Goal: Check status: Check status

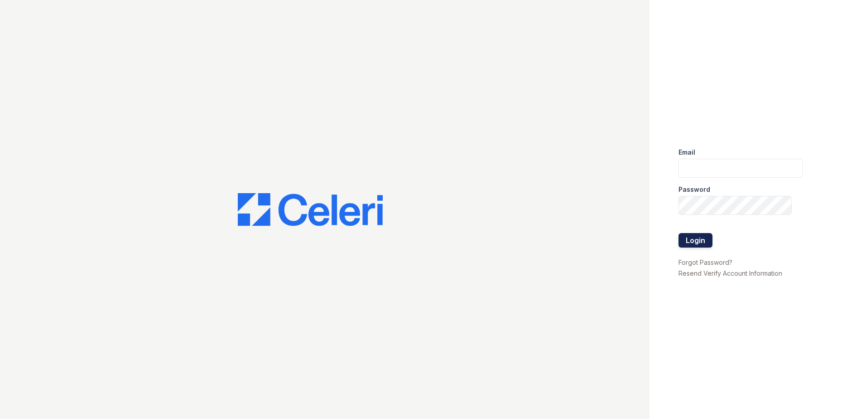
type input "nmurigi@trinity-pm.com"
click at [701, 235] on button "Login" at bounding box center [695, 240] width 34 height 14
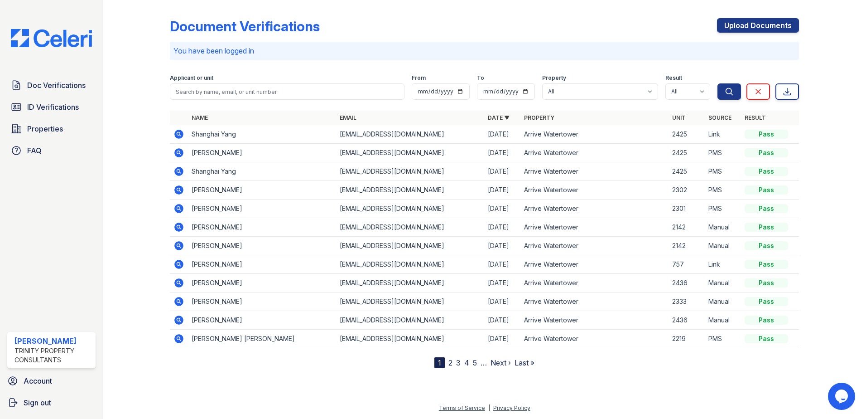
click at [179, 209] on icon at bounding box center [178, 208] width 11 height 11
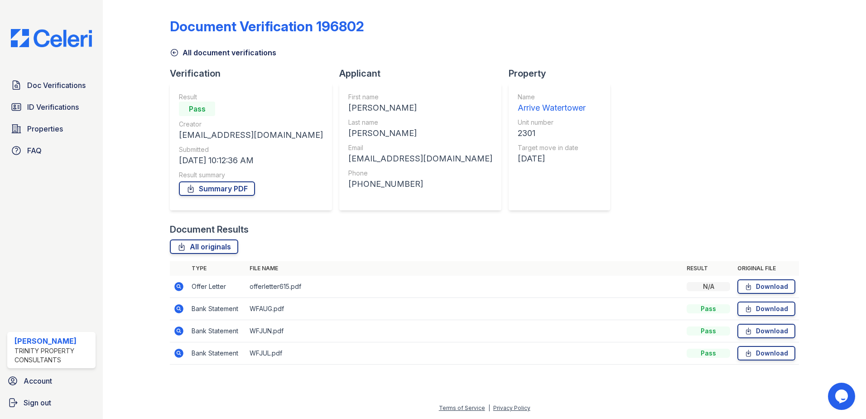
click at [181, 287] on icon at bounding box center [178, 286] width 9 height 9
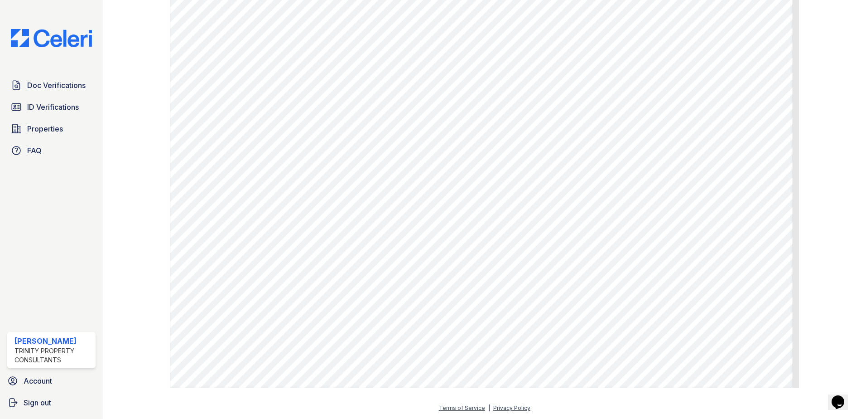
scroll to position [11, 0]
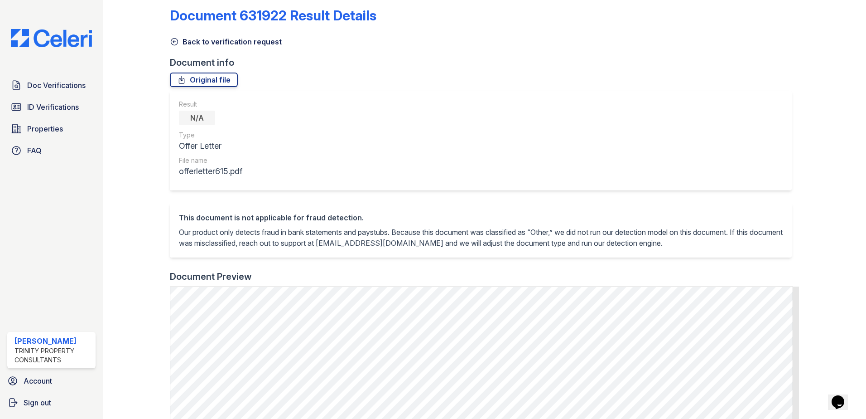
click at [173, 41] on icon at bounding box center [174, 41] width 9 height 9
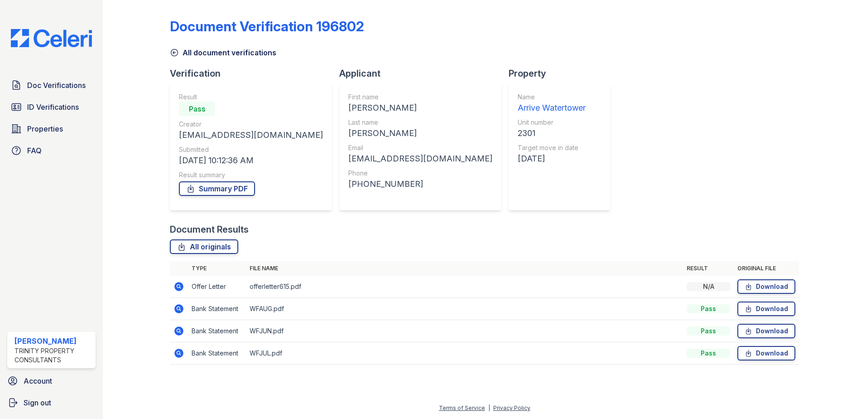
click at [176, 307] on icon at bounding box center [178, 308] width 9 height 9
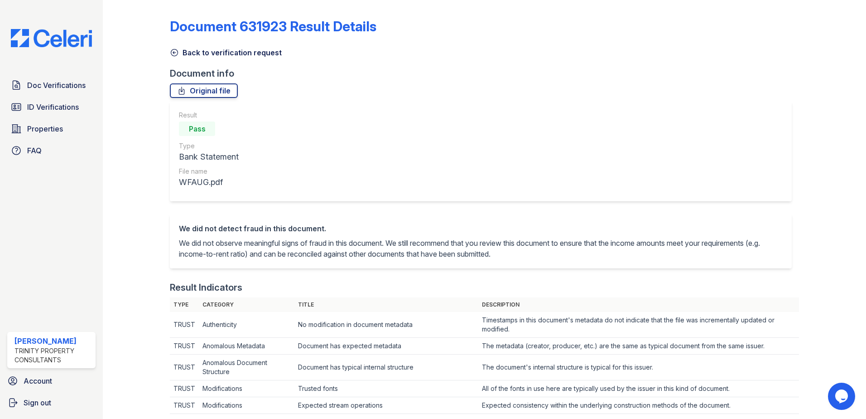
click at [171, 46] on div "Back to verification request" at bounding box center [484, 50] width 629 height 16
click at [173, 51] on icon at bounding box center [174, 52] width 9 height 9
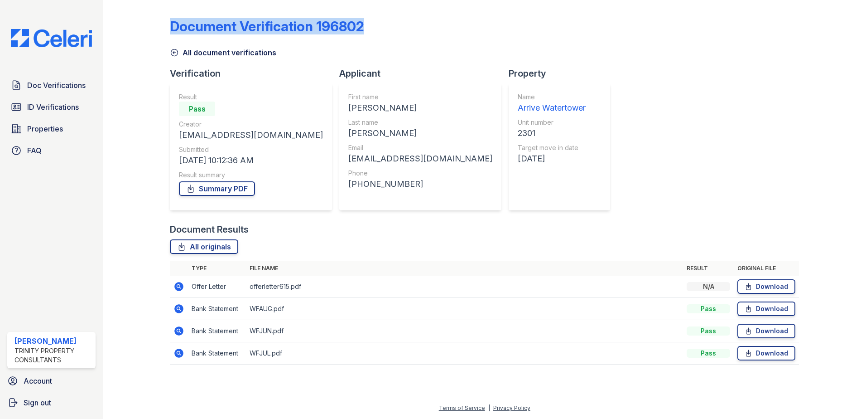
click at [170, 45] on div "Document Verification 196802 All document verifications Verification Result Pas…" at bounding box center [484, 194] width 734 height 388
drag, startPoint x: 170, startPoint y: 45, endPoint x: 173, endPoint y: 51, distance: 6.5
click at [173, 51] on icon at bounding box center [174, 52] width 9 height 9
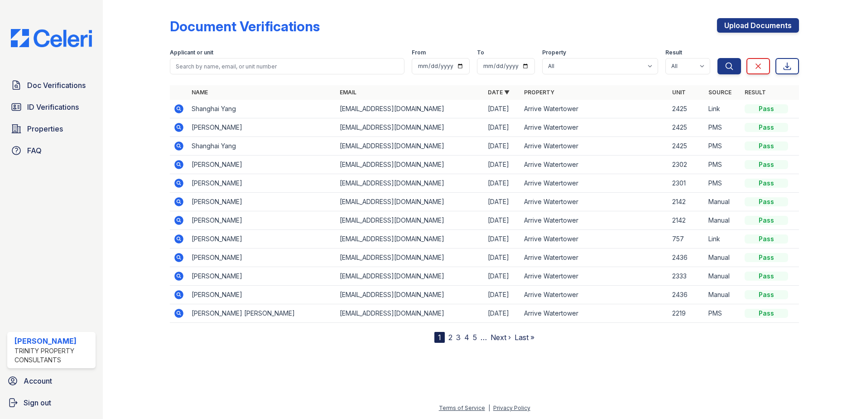
click at [180, 164] on icon at bounding box center [178, 164] width 11 height 11
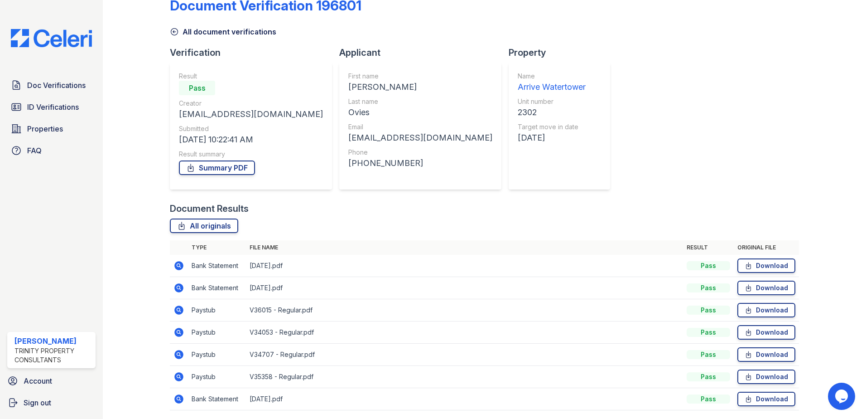
scroll to position [52, 0]
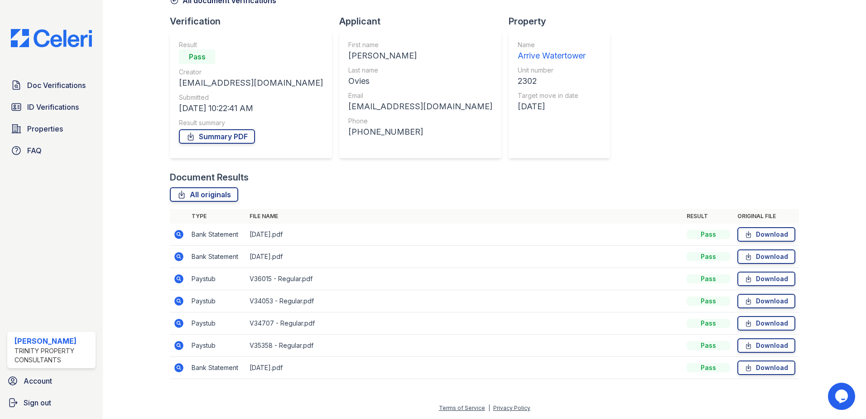
click at [177, 346] on icon at bounding box center [178, 345] width 9 height 9
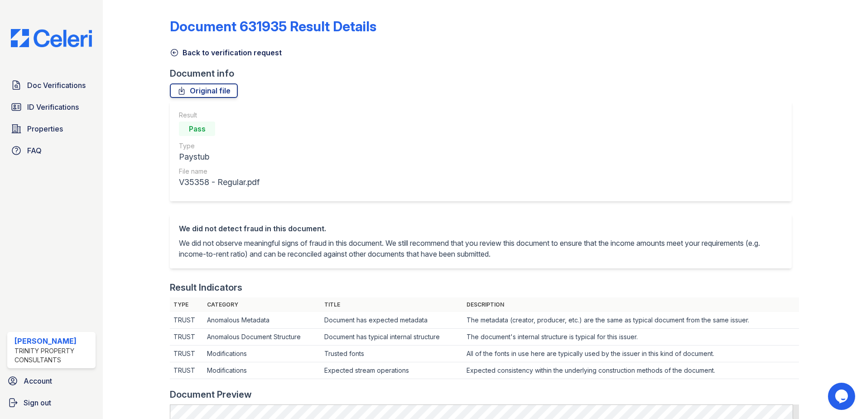
click at [170, 54] on icon at bounding box center [174, 52] width 9 height 9
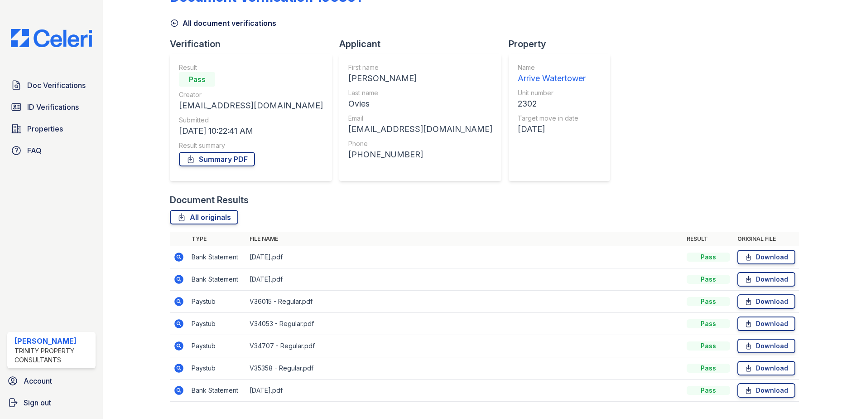
scroll to position [45, 0]
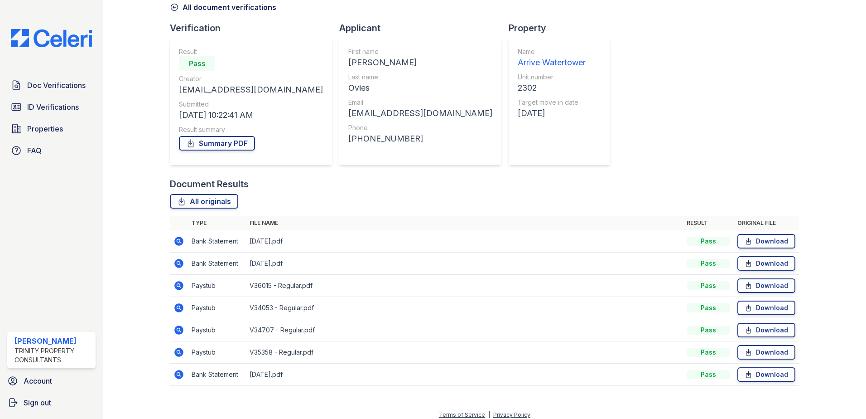
click at [180, 285] on icon at bounding box center [178, 285] width 9 height 9
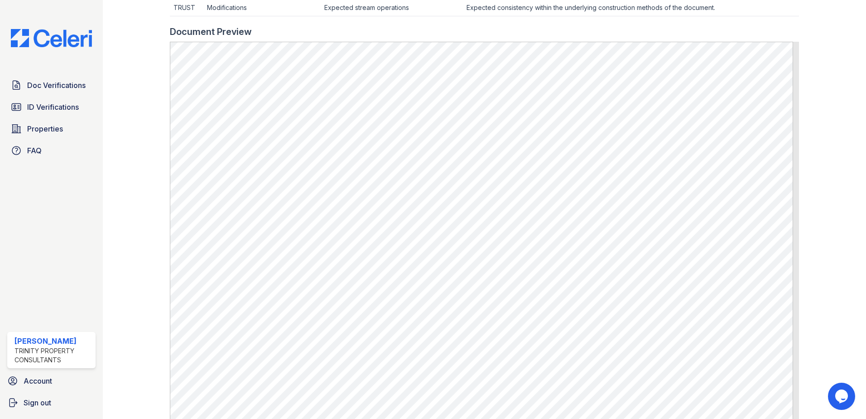
scroll to position [435, 0]
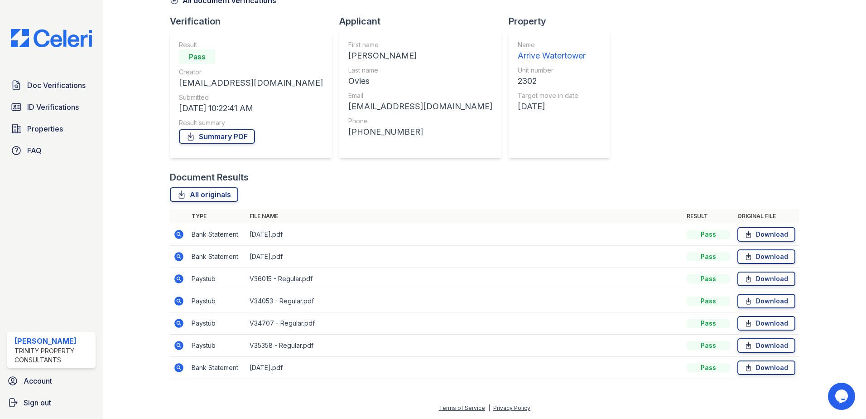
click at [178, 300] on icon at bounding box center [178, 300] width 2 height 2
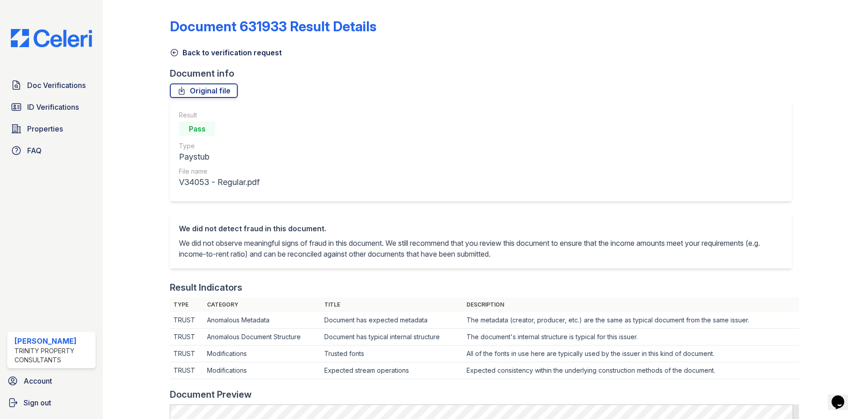
click at [174, 47] on link "Back to verification request" at bounding box center [226, 52] width 112 height 11
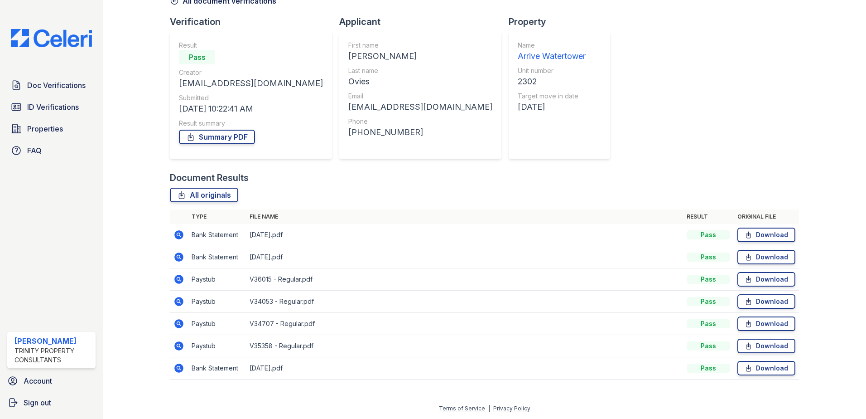
scroll to position [52, 0]
click at [180, 323] on icon at bounding box center [178, 322] width 9 height 9
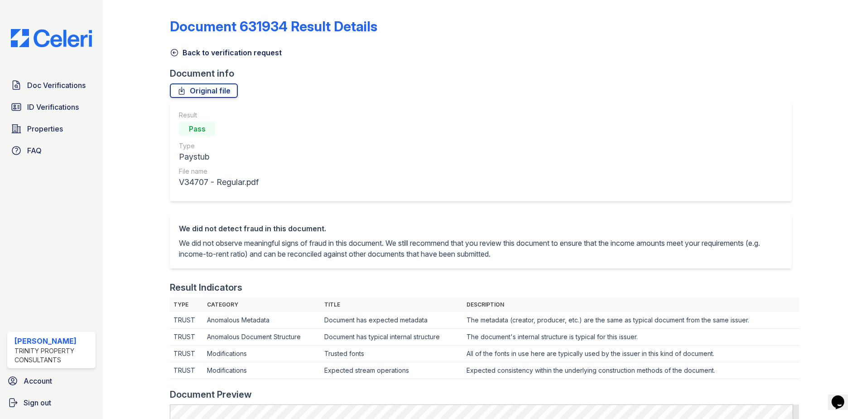
click at [176, 51] on icon at bounding box center [174, 52] width 9 height 9
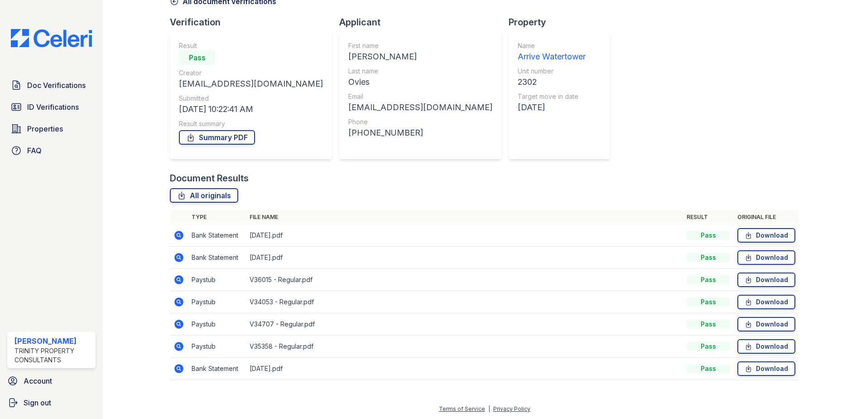
scroll to position [52, 0]
click at [178, 344] on icon at bounding box center [178, 344] width 2 height 2
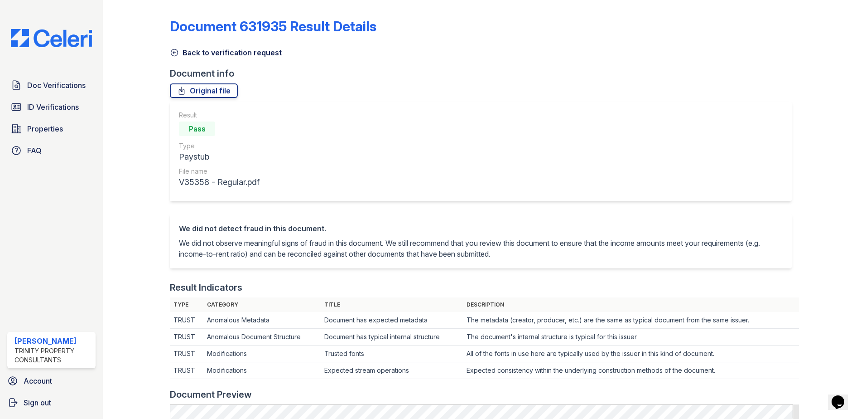
click at [171, 53] on icon at bounding box center [174, 52] width 9 height 9
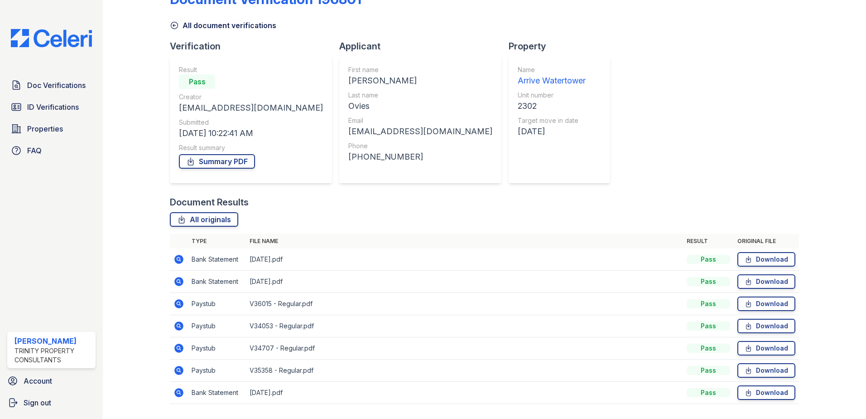
scroll to position [52, 0]
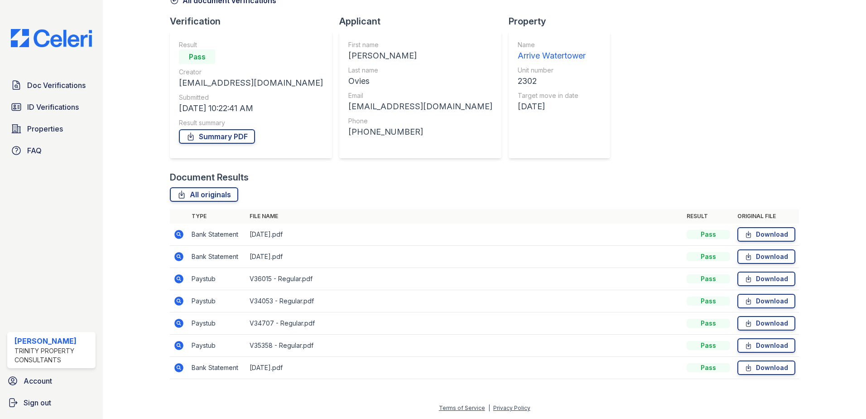
click at [177, 282] on icon at bounding box center [178, 278] width 9 height 9
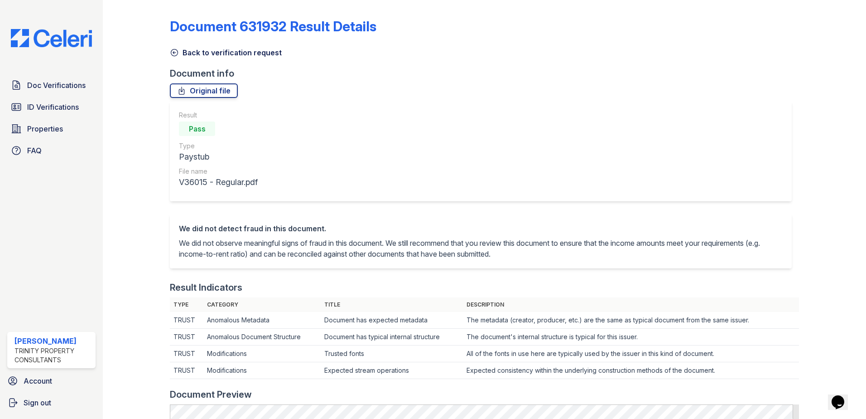
click at [173, 52] on icon at bounding box center [174, 52] width 7 height 7
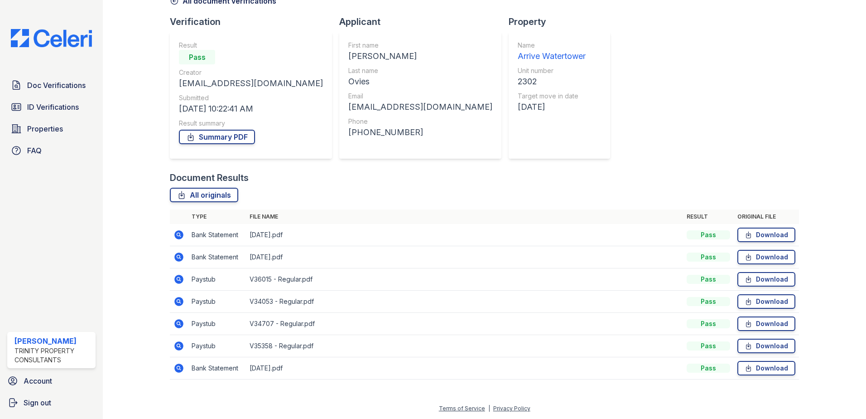
scroll to position [52, 0]
click at [226, 139] on link "Summary PDF" at bounding box center [217, 136] width 76 height 14
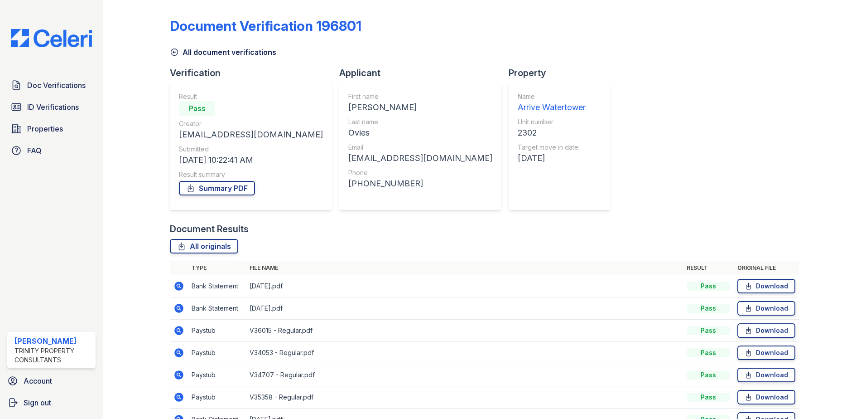
scroll to position [0, 0]
click at [171, 54] on icon at bounding box center [174, 52] width 7 height 7
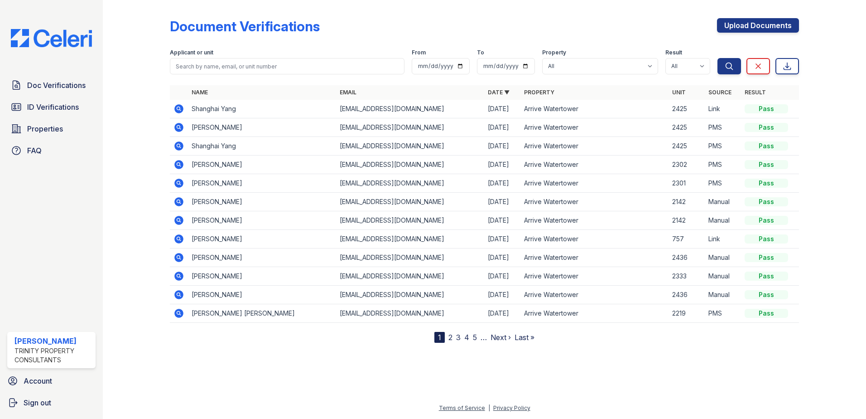
click at [179, 182] on icon at bounding box center [178, 182] width 2 height 2
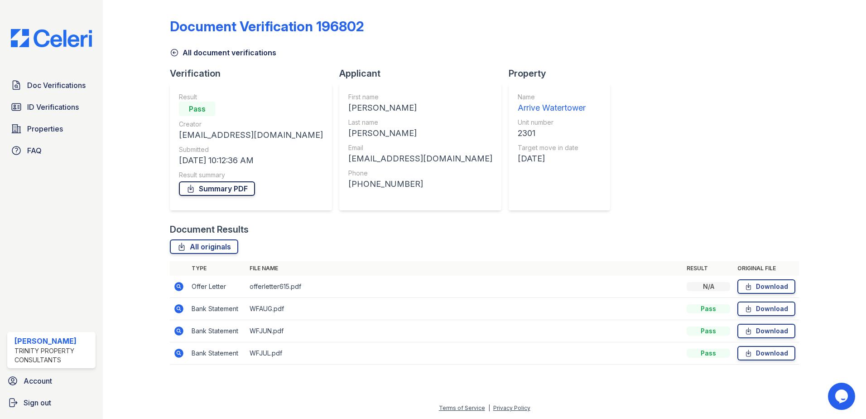
click at [222, 192] on link "Summary PDF" at bounding box center [217, 188] width 76 height 14
click at [180, 282] on icon at bounding box center [178, 286] width 9 height 9
